Goal: Task Accomplishment & Management: Manage account settings

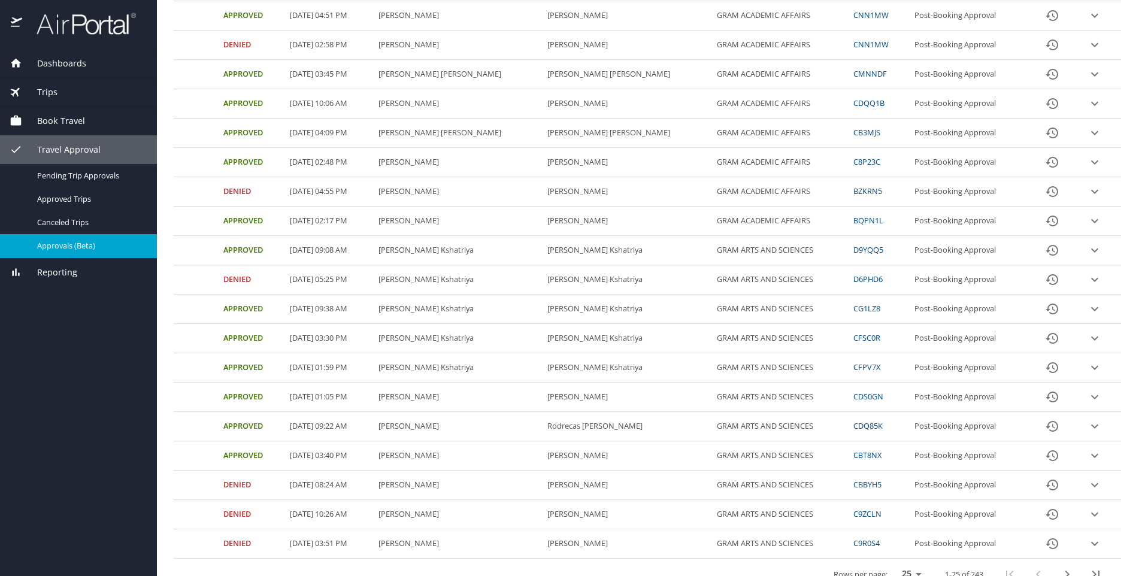
scroll to position [353, 0]
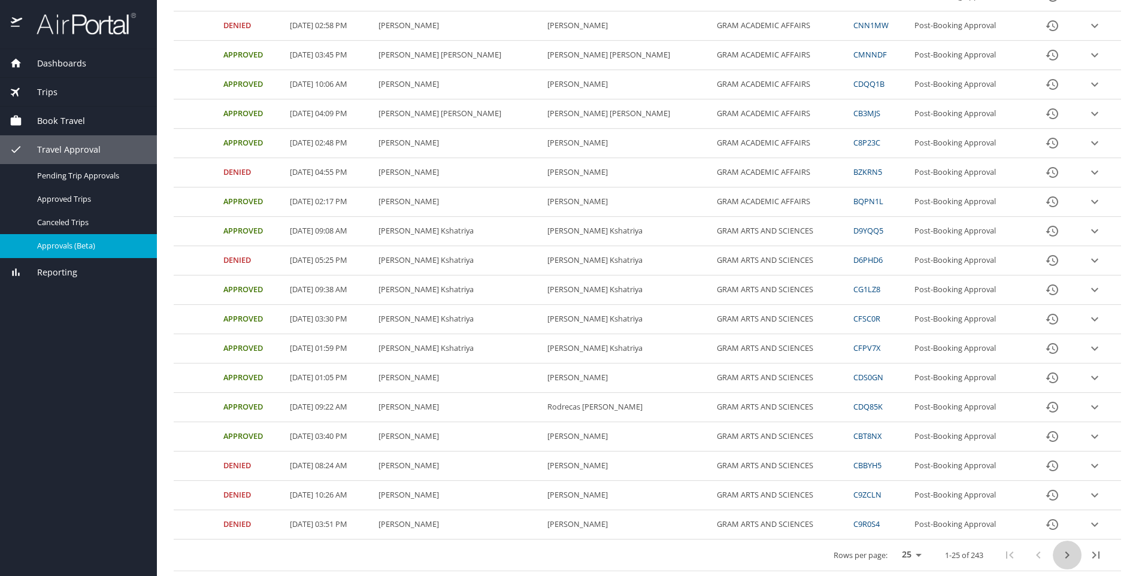
click at [1060, 554] on icon "next page" at bounding box center [1067, 555] width 14 height 14
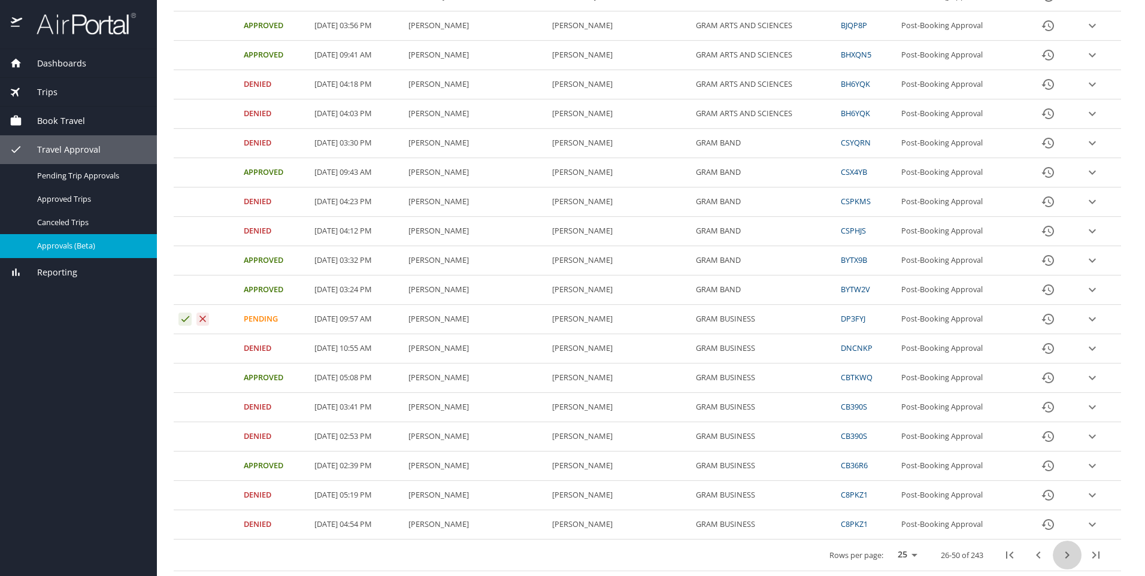
click at [1060, 554] on icon "next page" at bounding box center [1067, 555] width 14 height 14
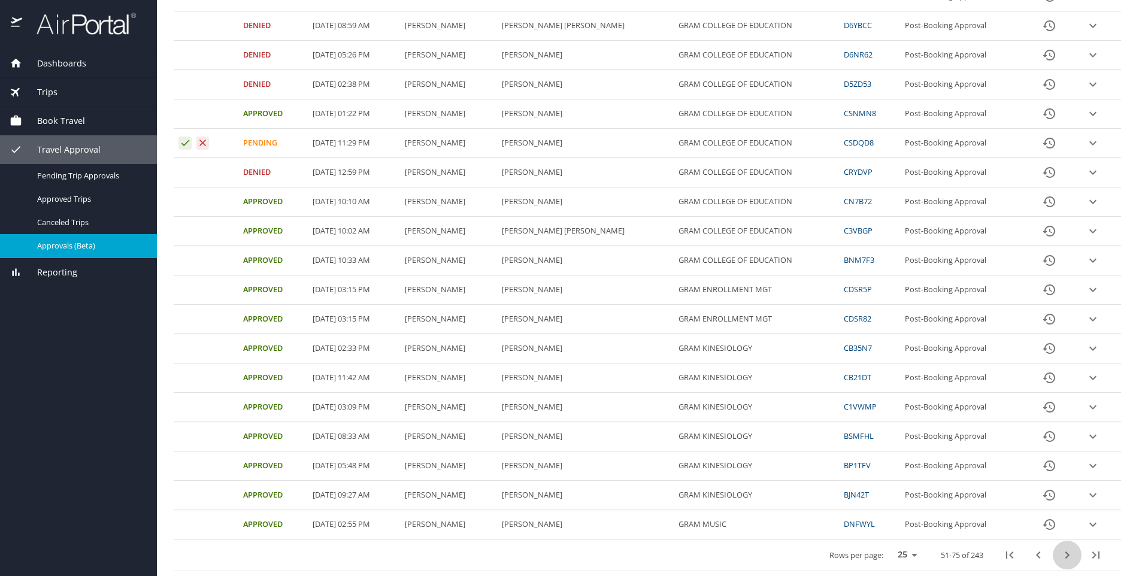
click at [1060, 554] on icon "next page" at bounding box center [1067, 555] width 14 height 14
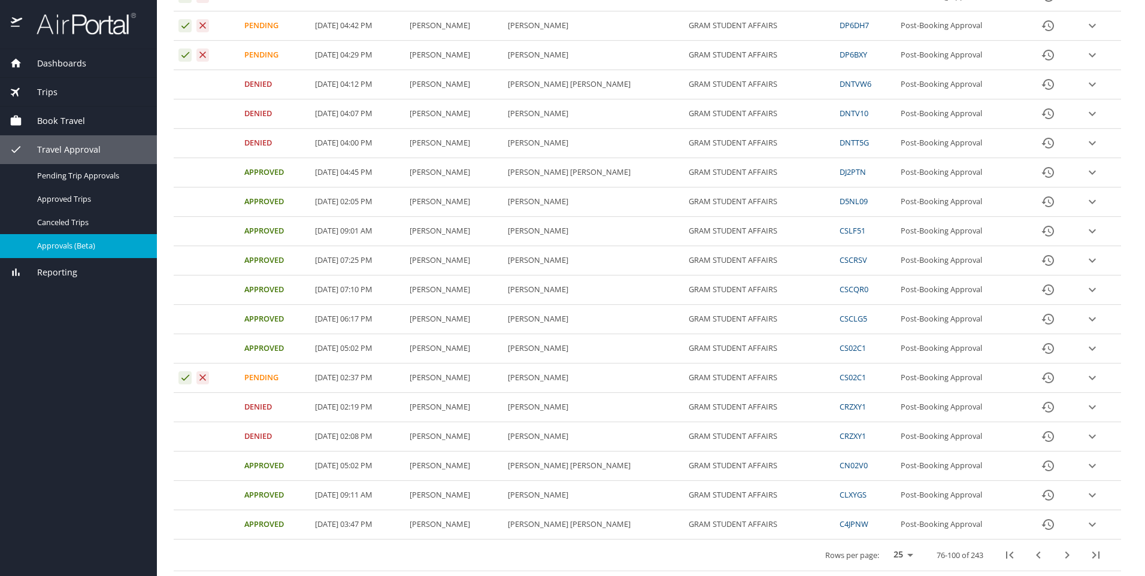
click at [1060, 554] on icon "next page" at bounding box center [1067, 555] width 14 height 14
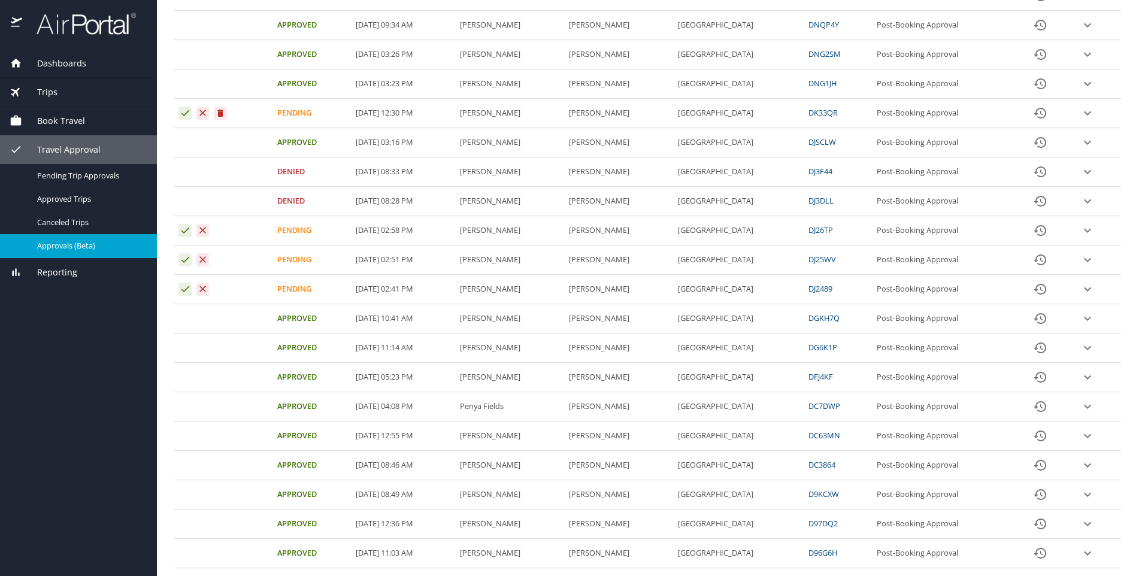
scroll to position [0, 0]
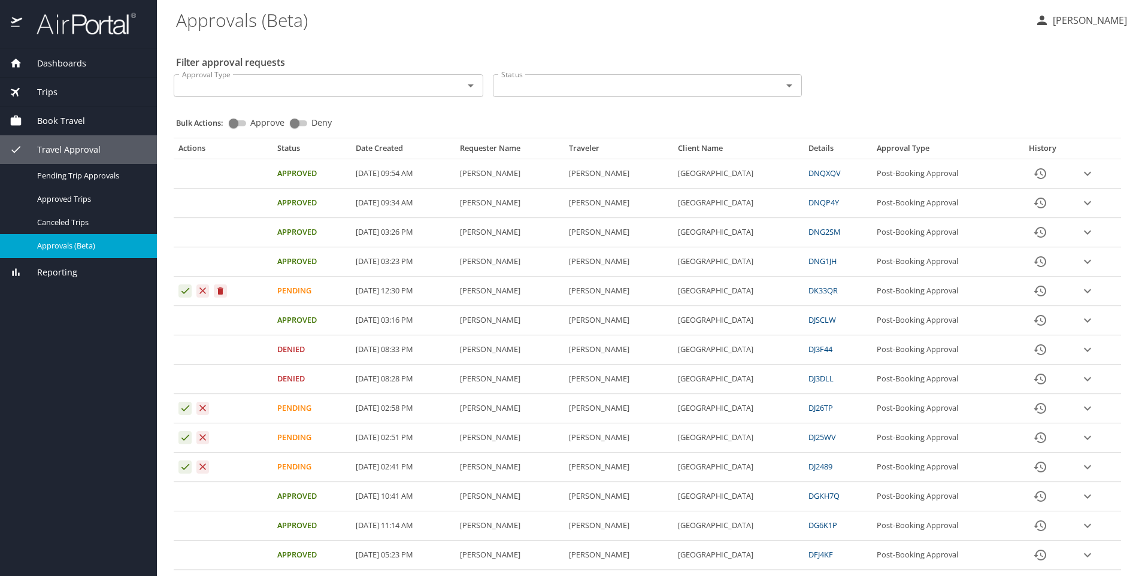
click at [219, 293] on icon "Approval table" at bounding box center [220, 290] width 5 height 7
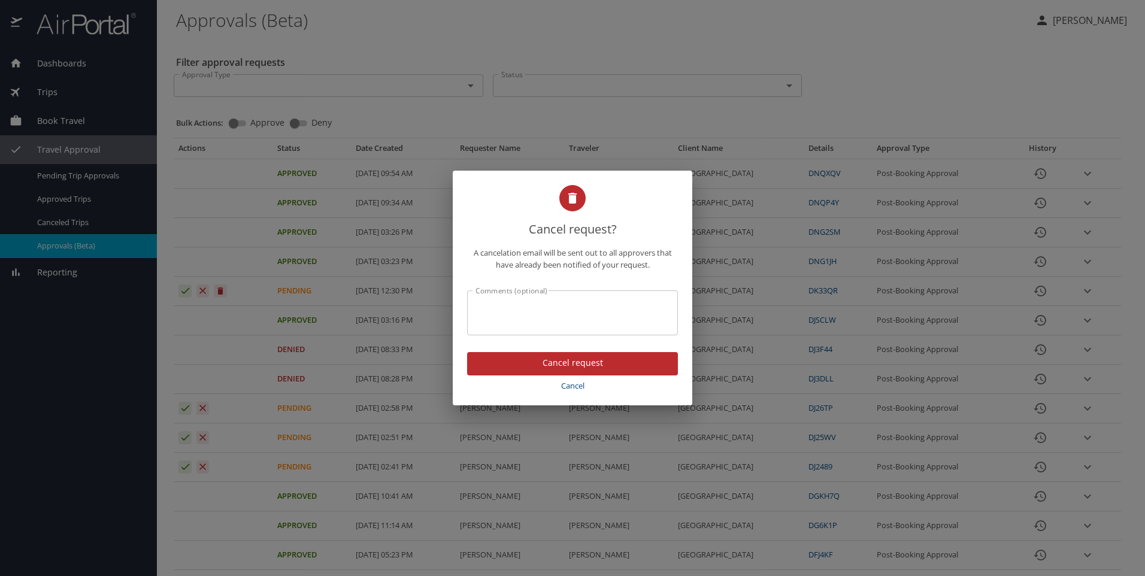
click at [553, 366] on span "Cancel request" at bounding box center [573, 363] width 192 height 15
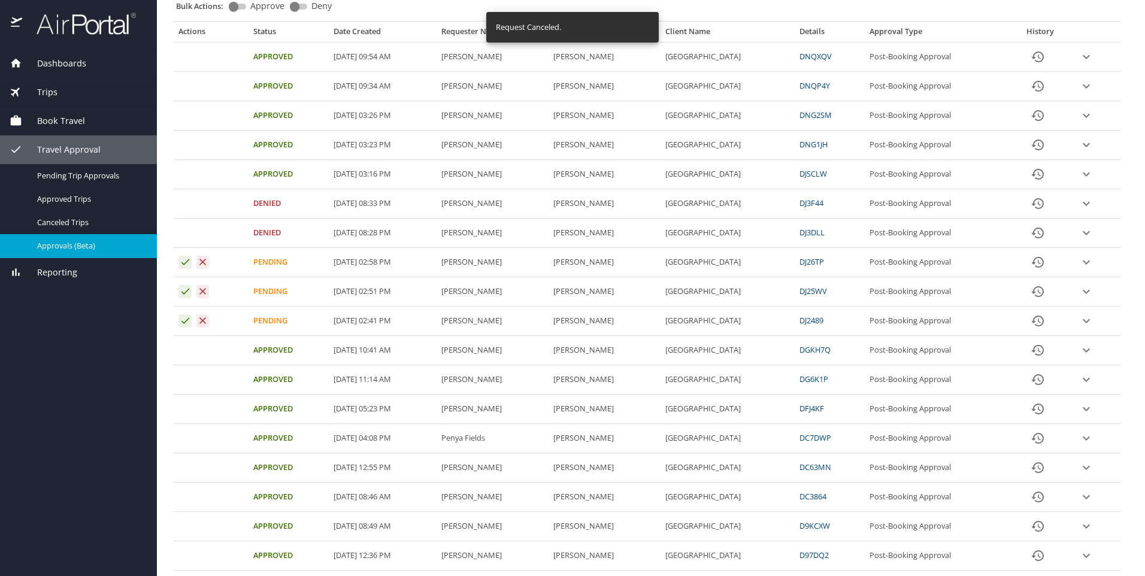
scroll to position [353, 0]
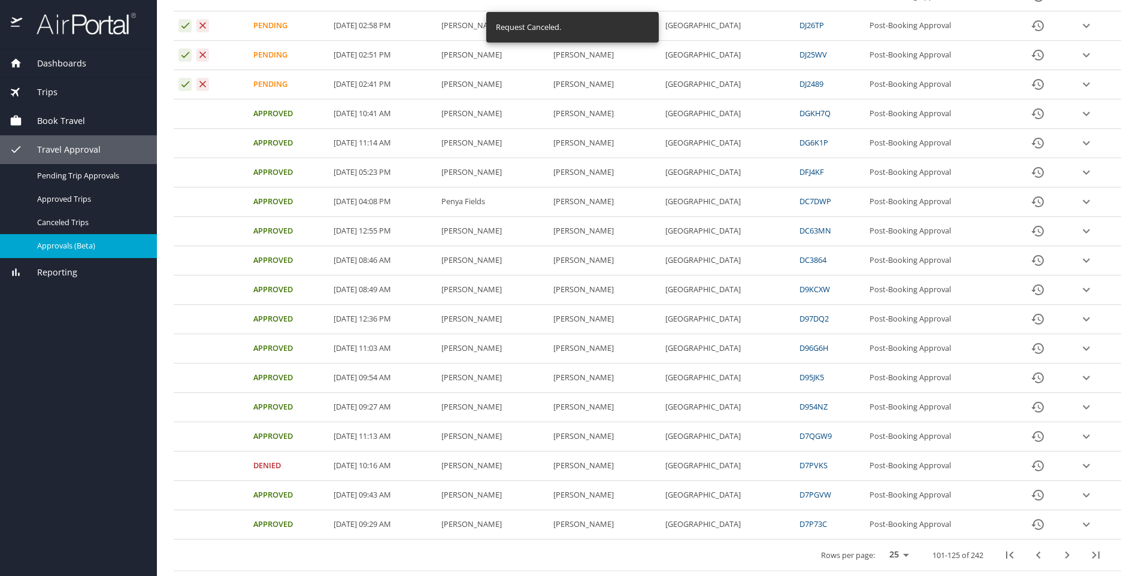
click at [1002, 560] on icon "first page" at bounding box center [1009, 555] width 14 height 14
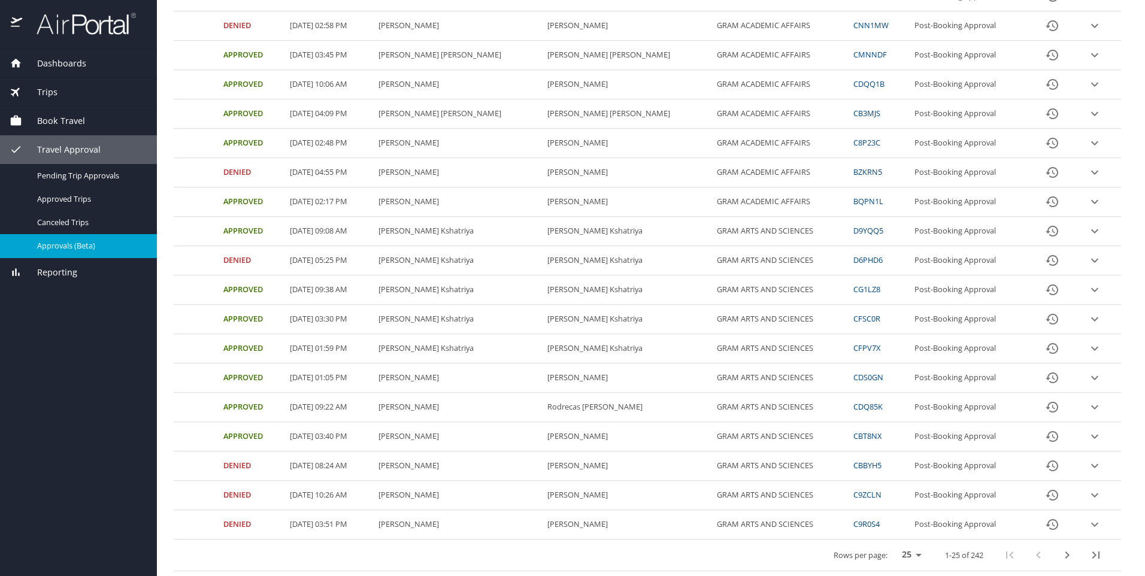
click at [1067, 556] on button "next page" at bounding box center [1067, 555] width 29 height 29
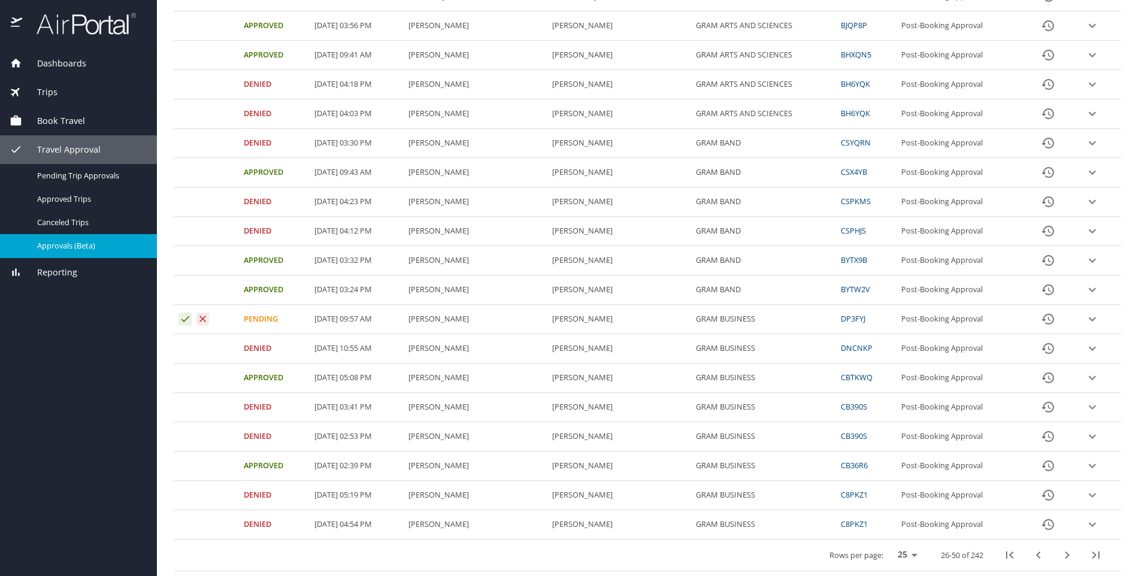
click at [1060, 554] on icon "next page" at bounding box center [1067, 555] width 14 height 14
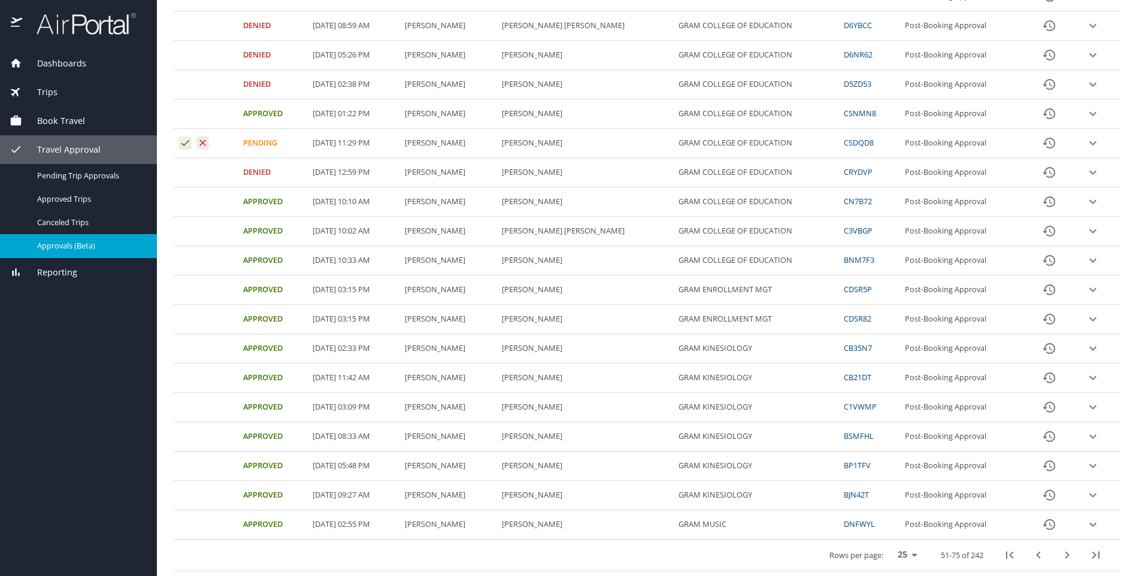
click at [1060, 551] on icon "next page" at bounding box center [1067, 555] width 14 height 14
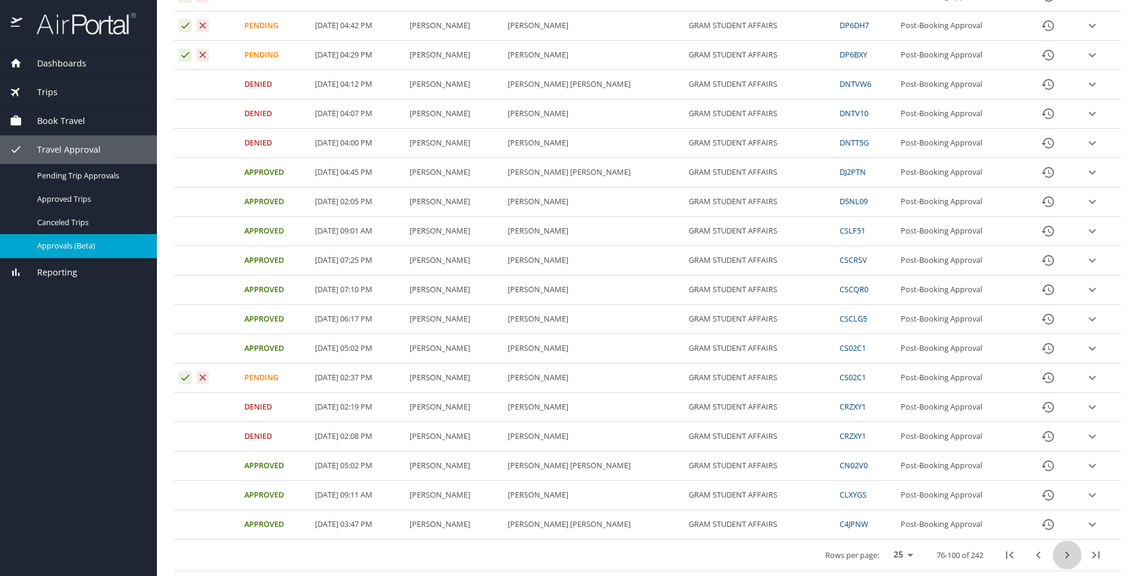
click at [1060, 559] on icon "next page" at bounding box center [1067, 555] width 14 height 14
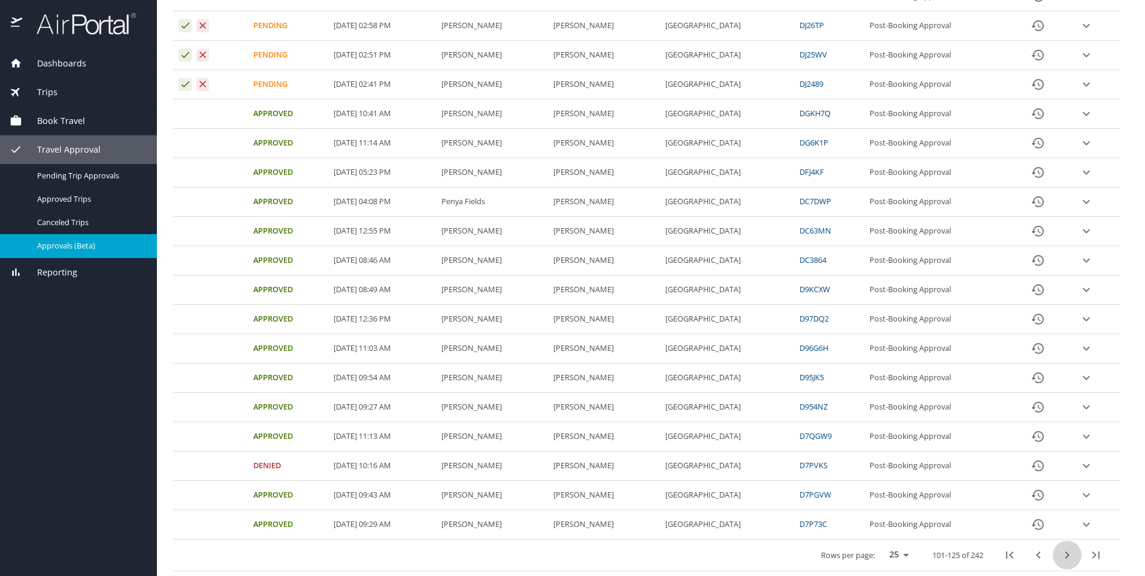
click at [1060, 554] on icon "next page" at bounding box center [1067, 555] width 14 height 14
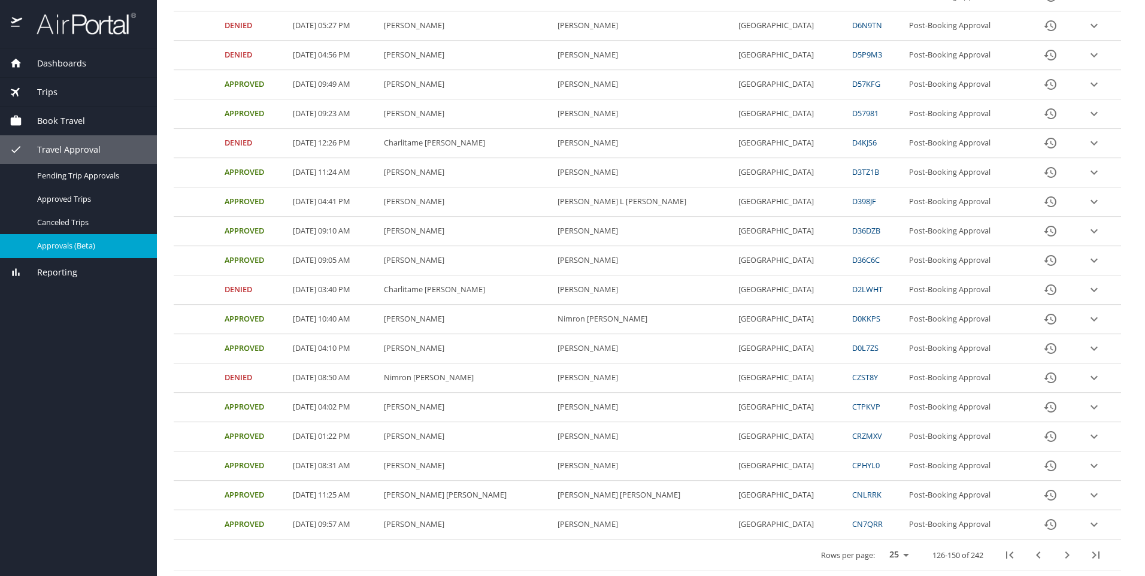
click at [1065, 556] on icon "next page" at bounding box center [1067, 554] width 4 height 7
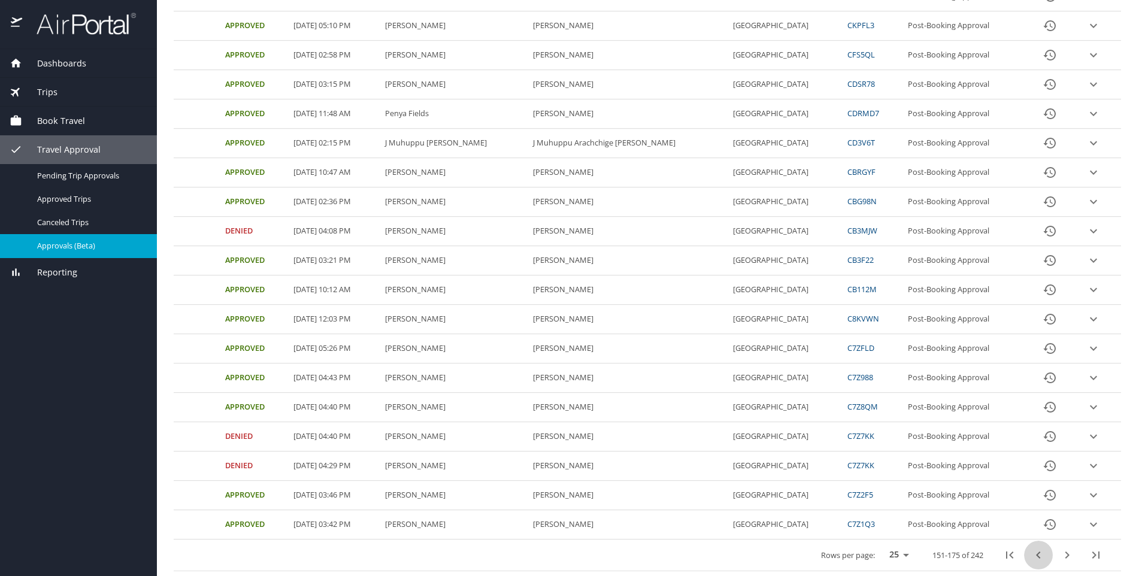
click at [1031, 558] on icon "previous page" at bounding box center [1038, 555] width 14 height 14
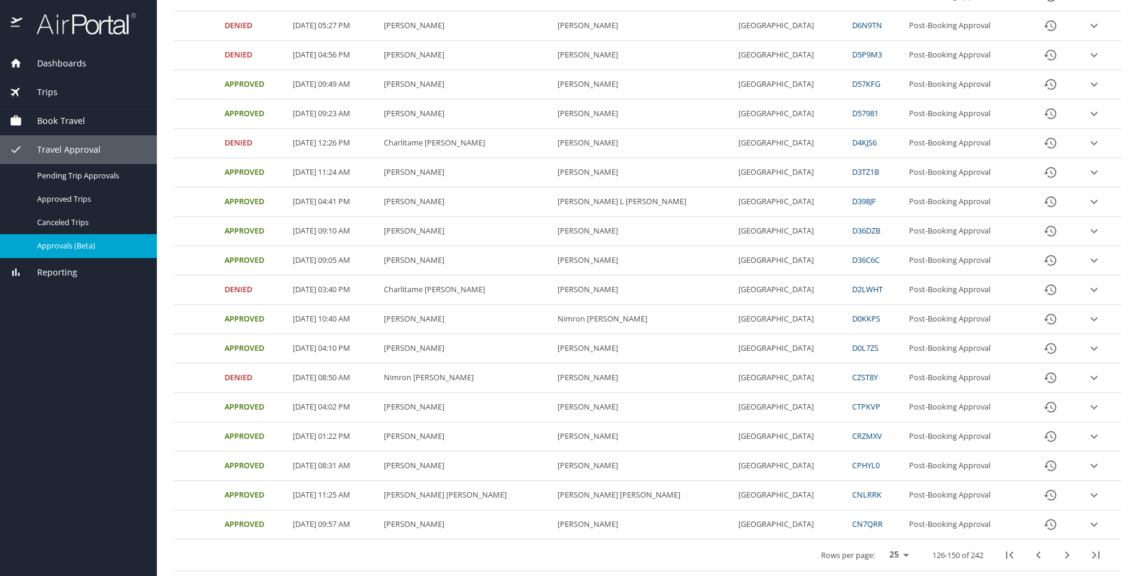
click at [1036, 552] on button "previous page" at bounding box center [1038, 555] width 29 height 29
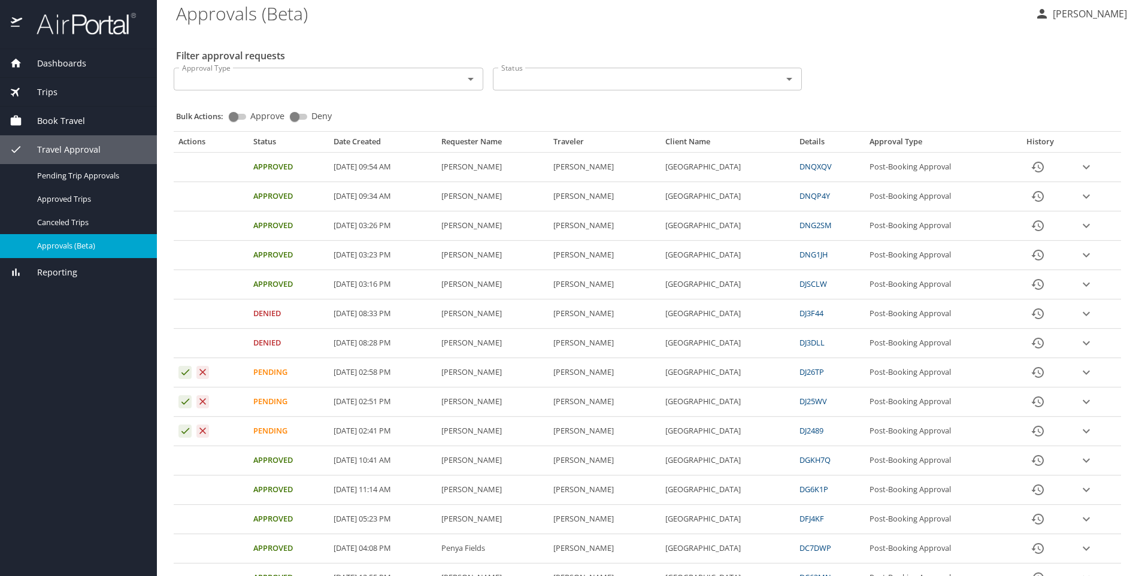
scroll to position [0, 0]
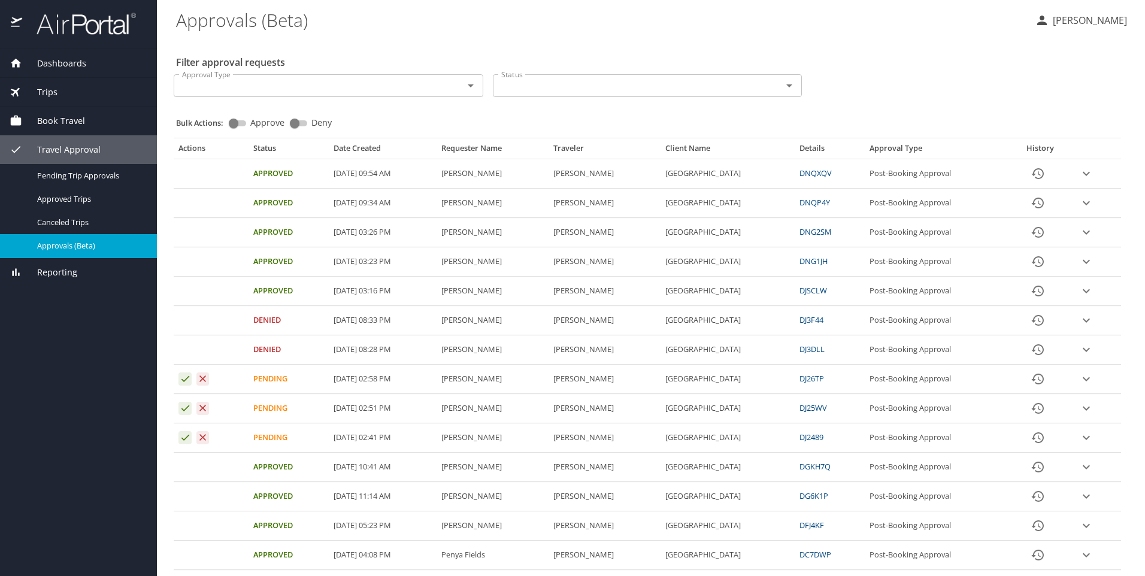
click at [320, 86] on input "Approval Type" at bounding box center [310, 86] width 267 height 16
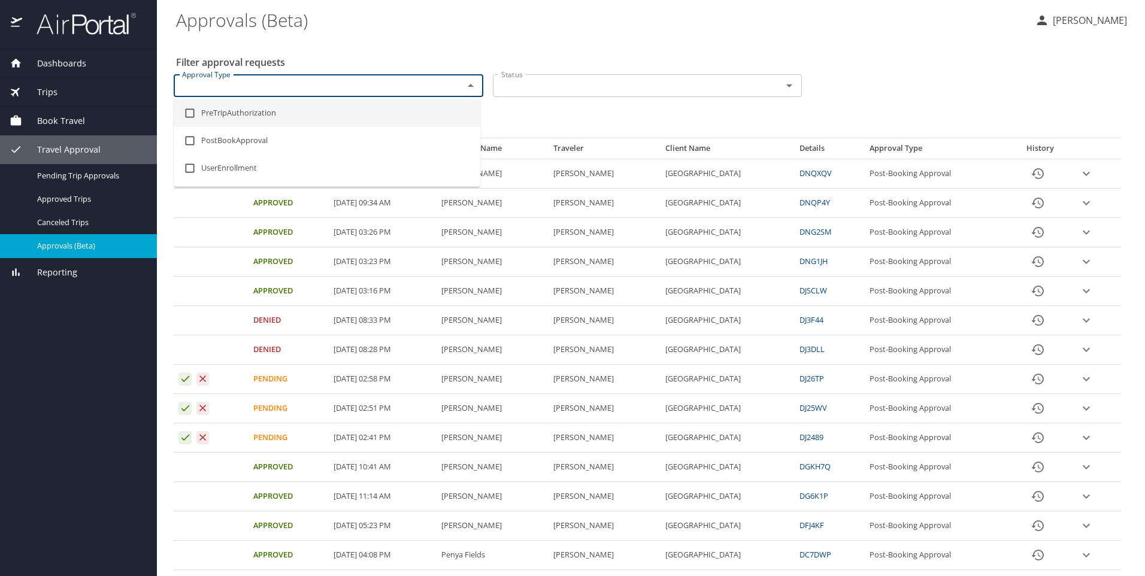
click at [571, 85] on input "Status" at bounding box center [629, 86] width 267 height 16
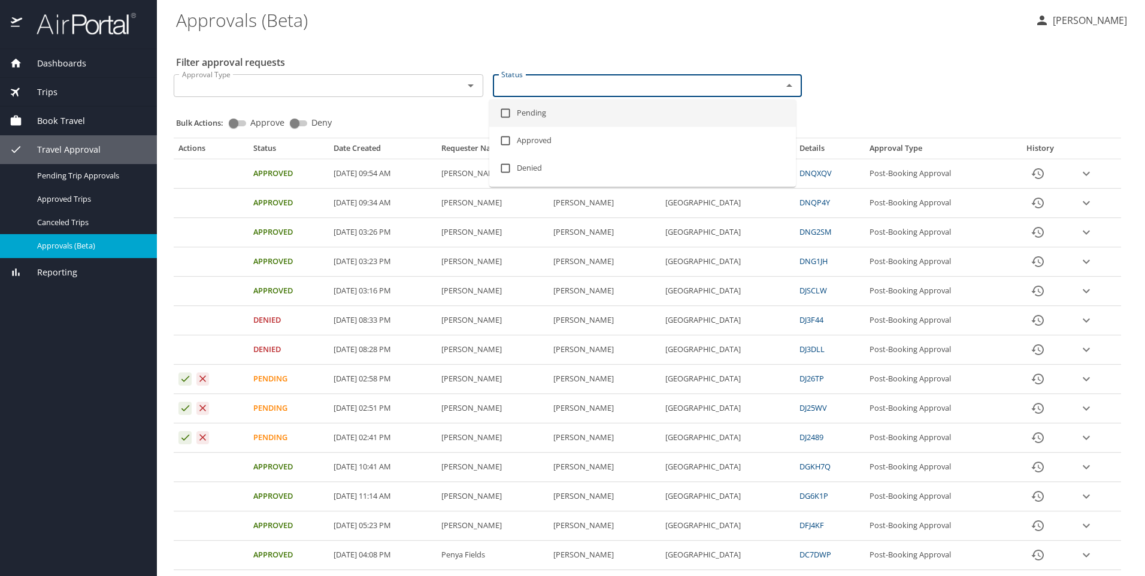
click at [521, 114] on li "Pending" at bounding box center [642, 113] width 307 height 28
checkbox input "true"
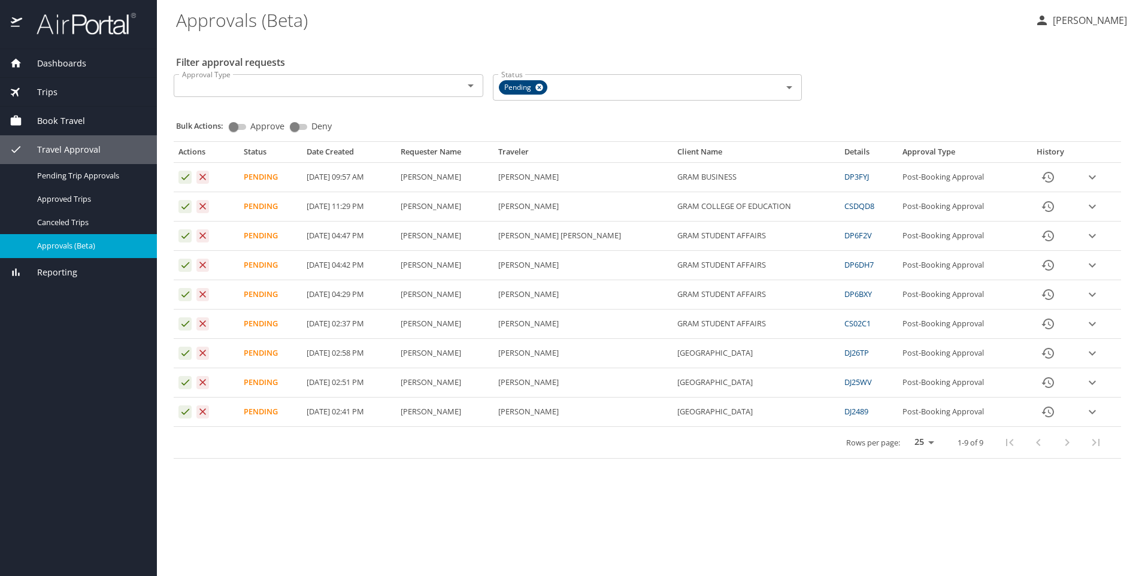
click at [498, 491] on main "Approvals (Beta) Kimoni Perkins Filter approval requests Approval Type Approval…" at bounding box center [651, 288] width 988 height 576
click at [1085, 292] on icon "expand row" at bounding box center [1092, 294] width 14 height 14
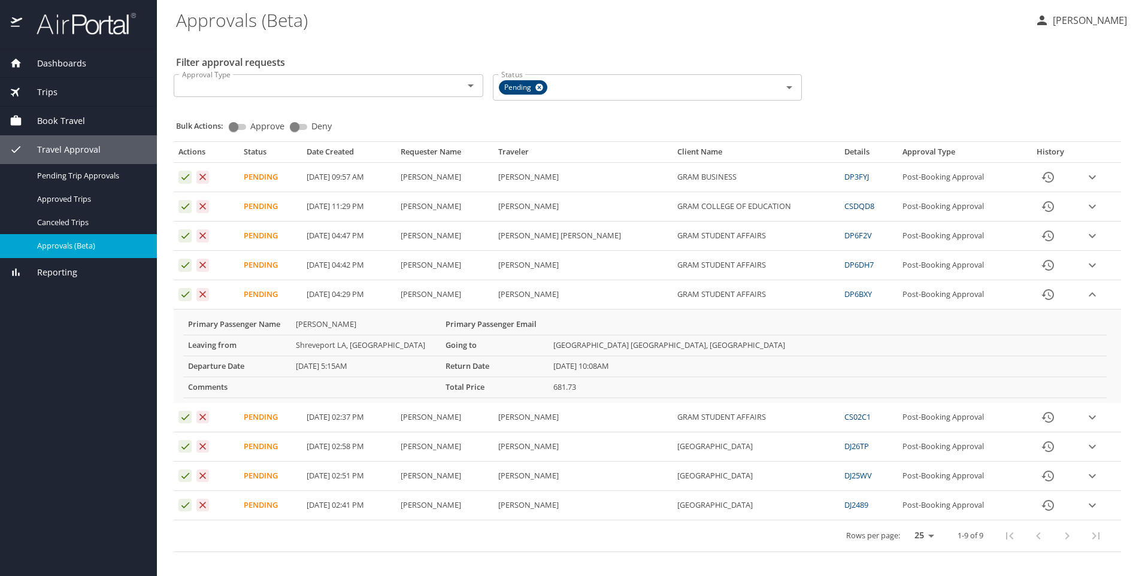
click at [331, 260] on PM "10/09/2025, 04:42 PM" at bounding box center [349, 265] width 94 height 29
click at [1091, 263] on icon "expand row" at bounding box center [1092, 265] width 14 height 14
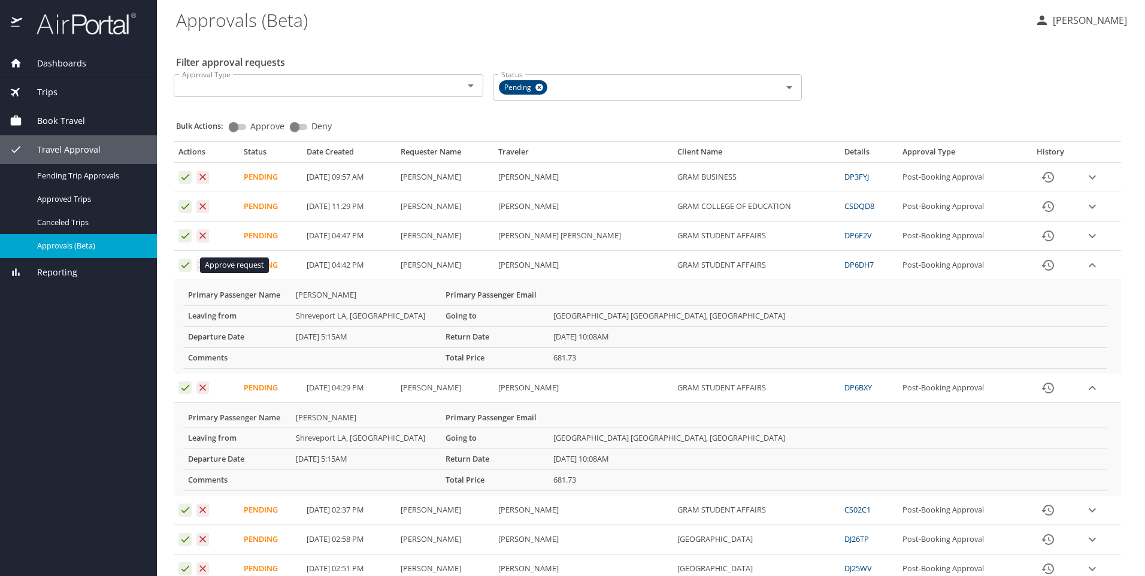
click at [184, 263] on icon "Approval table" at bounding box center [185, 264] width 11 height 11
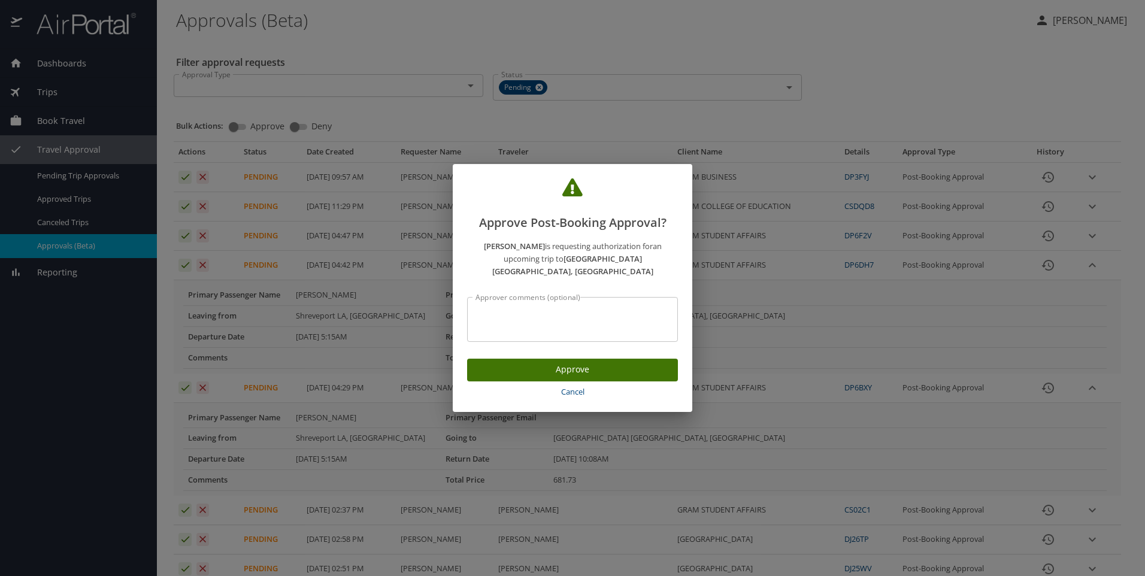
click at [516, 362] on span "Approve" at bounding box center [573, 369] width 192 height 15
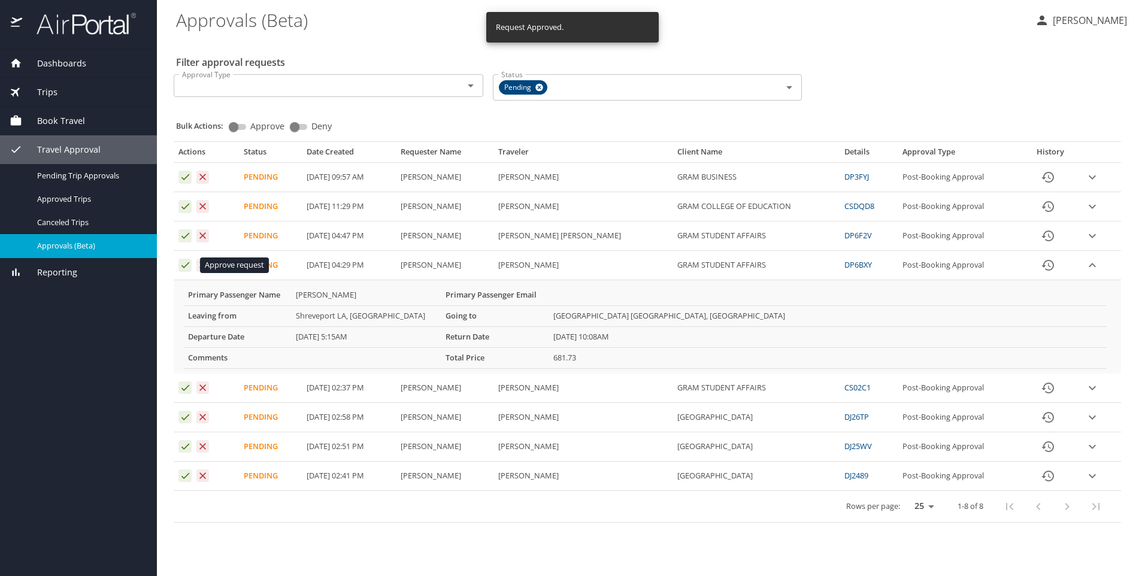
click at [183, 262] on icon "Approval table" at bounding box center [185, 264] width 11 height 11
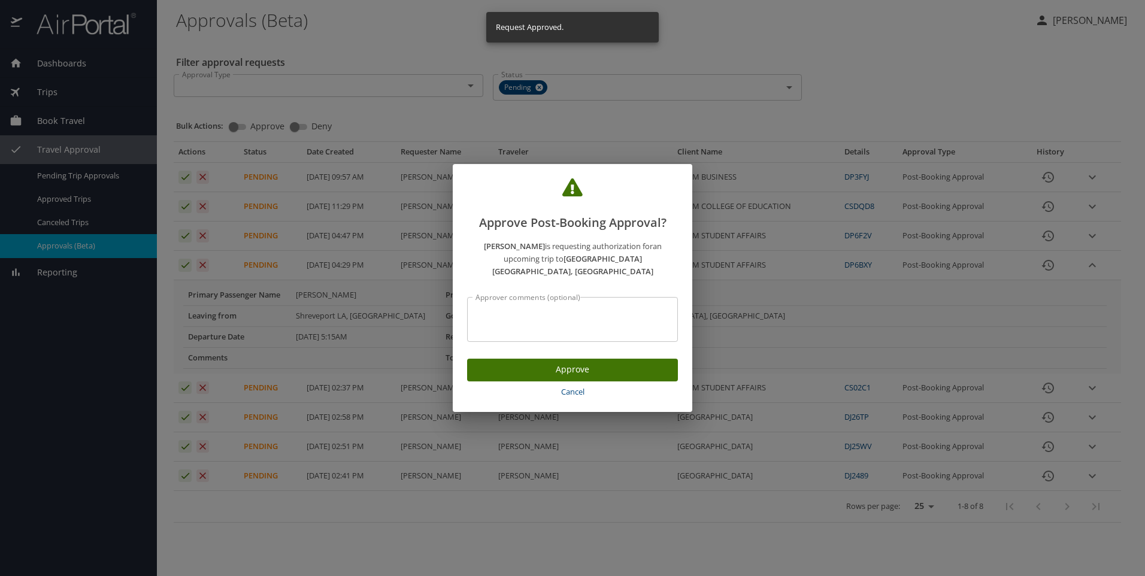
click at [563, 369] on span "Approve" at bounding box center [573, 369] width 192 height 15
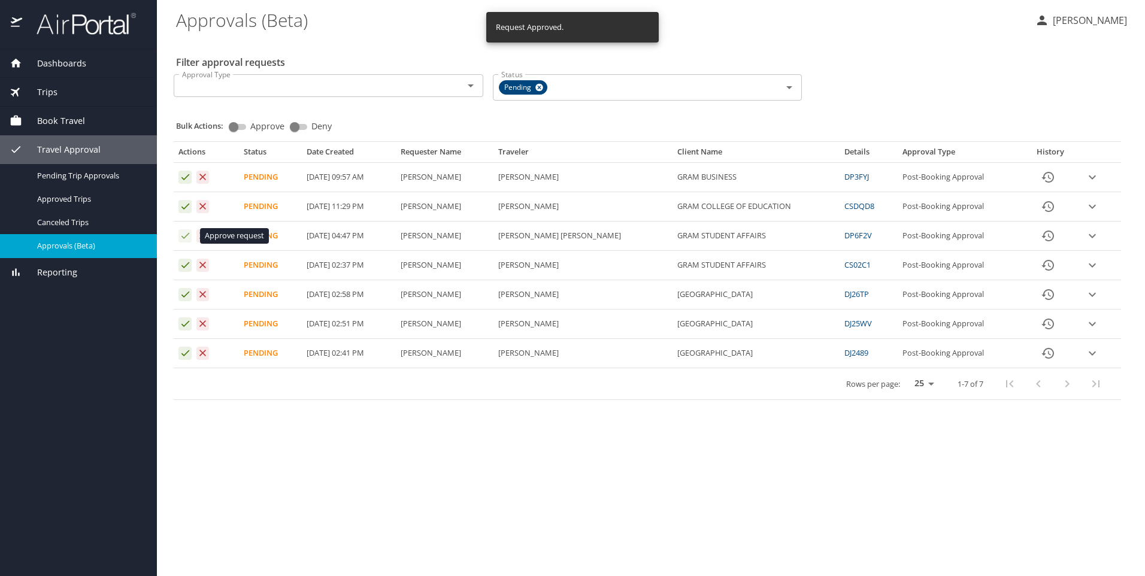
click at [184, 234] on icon "Approval table" at bounding box center [185, 235] width 11 height 11
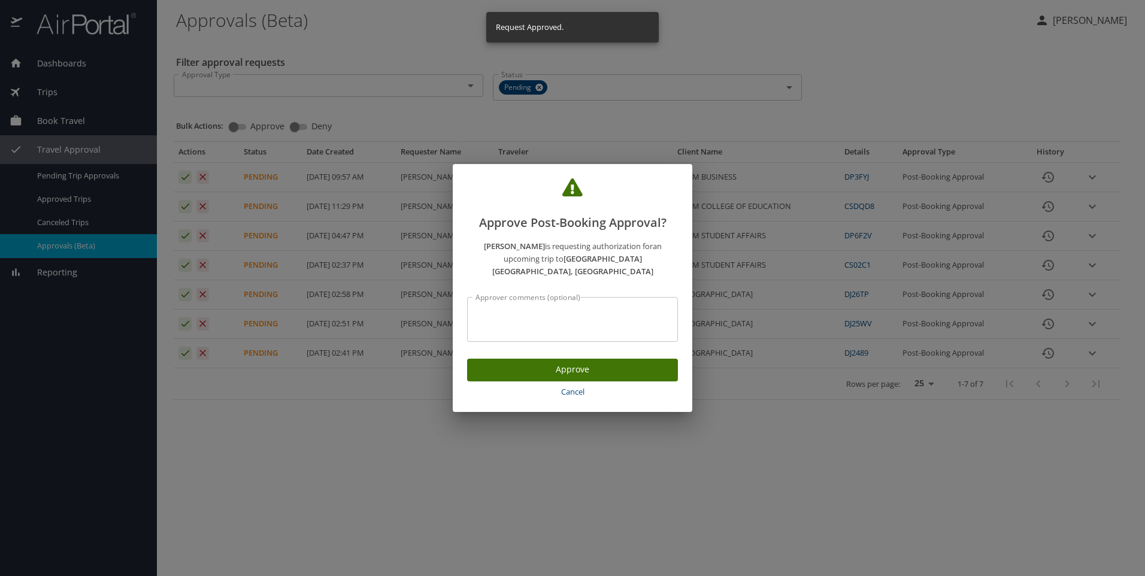
click at [521, 373] on button "Approve" at bounding box center [572, 370] width 211 height 23
